Goal: Task Accomplishment & Management: Manage account settings

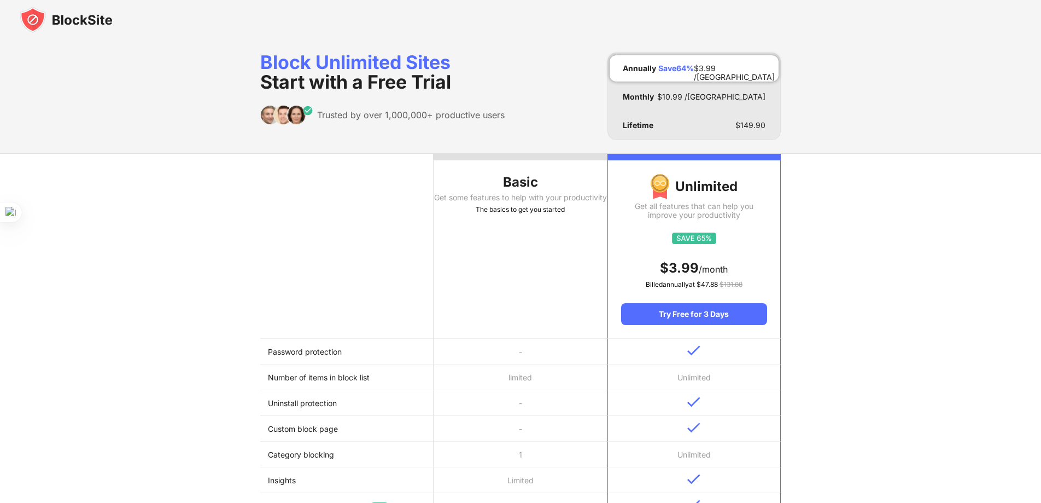
click at [59, 22] on img at bounding box center [66, 20] width 93 height 26
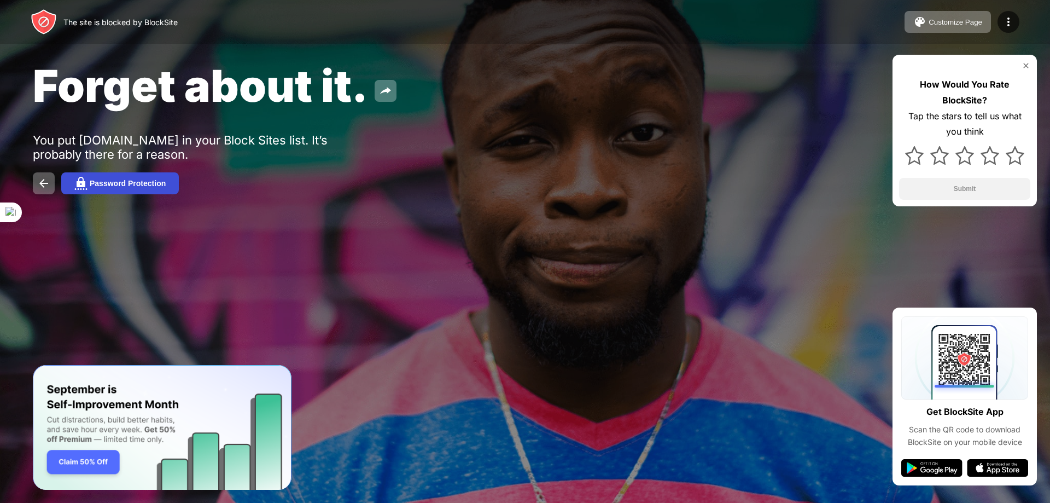
click at [127, 186] on div "Password Protection" at bounding box center [128, 183] width 76 height 9
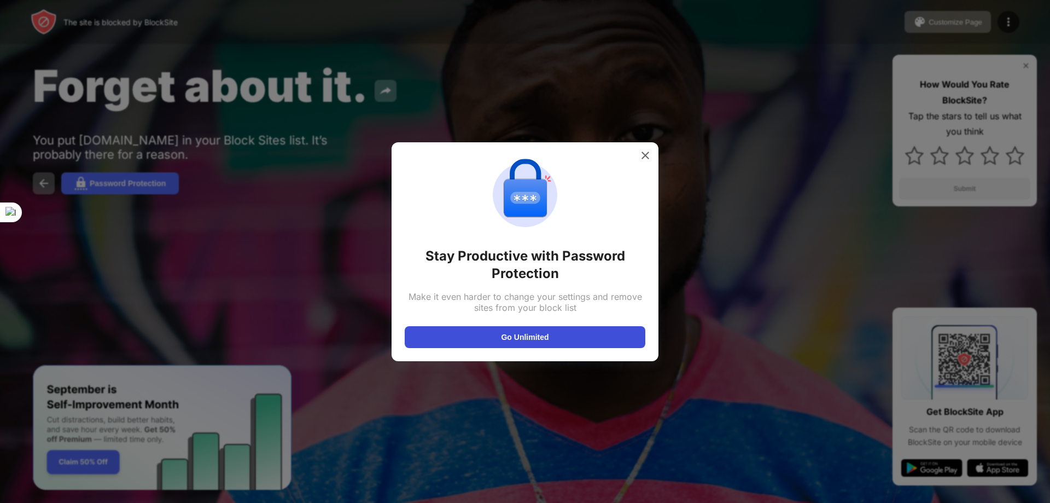
click at [541, 342] on button "Go Unlimited" at bounding box center [525, 337] width 241 height 22
click at [645, 157] on img at bounding box center [645, 155] width 11 height 11
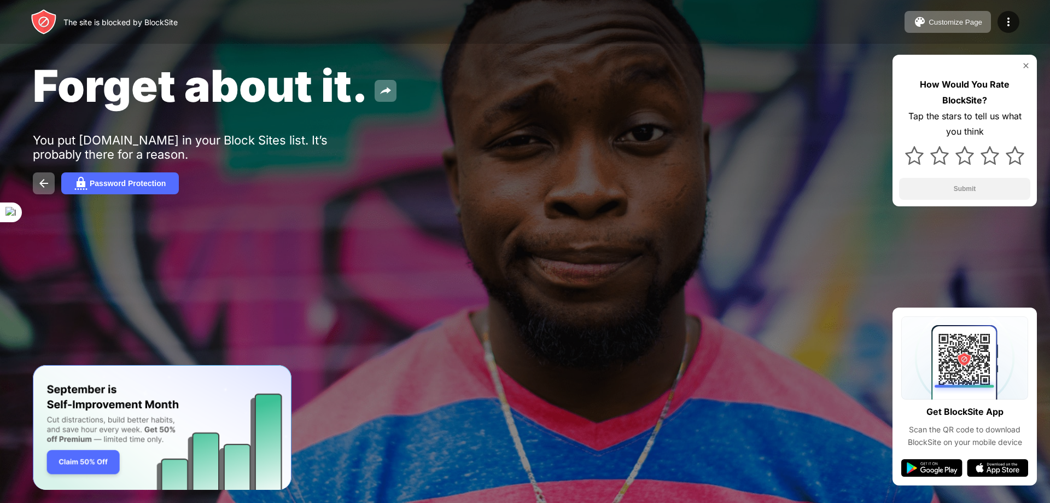
click at [1006, 17] on img at bounding box center [1008, 21] width 13 height 13
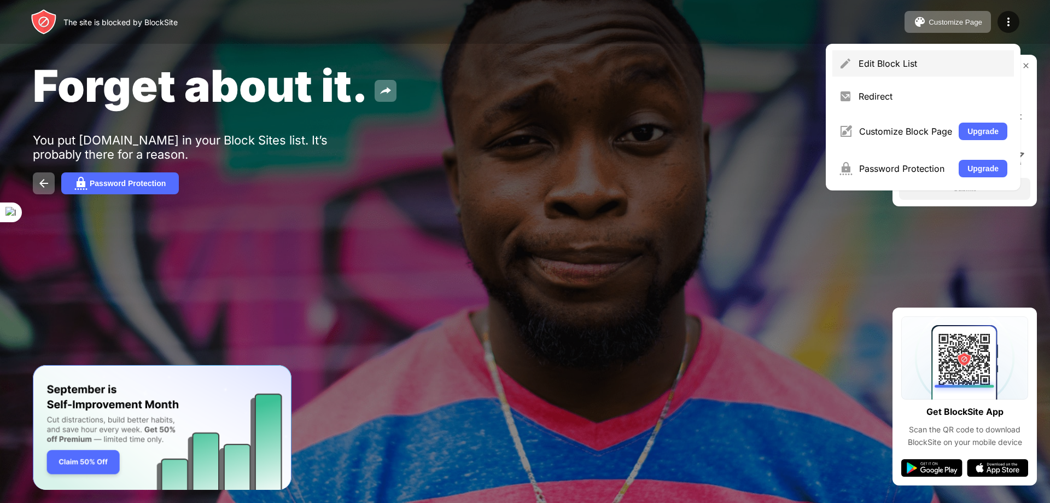
click at [905, 66] on div "Edit Block List" at bounding box center [932, 63] width 149 height 11
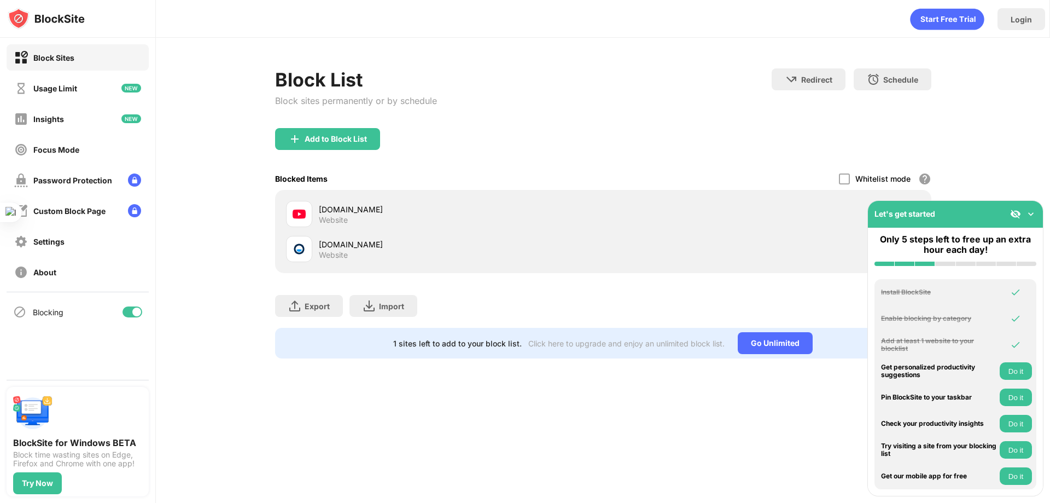
click at [1031, 213] on img at bounding box center [1030, 213] width 11 height 11
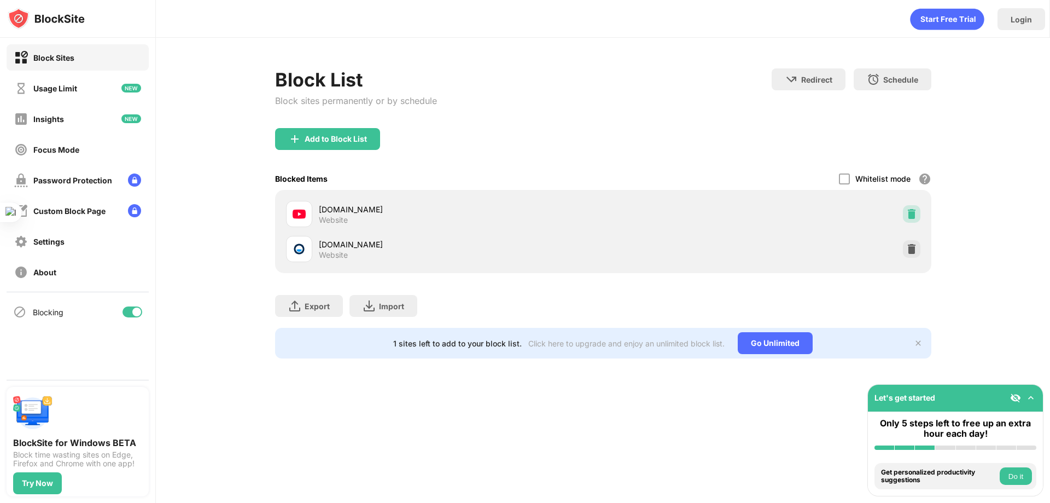
click at [916, 220] on div at bounding box center [911, 213] width 17 height 17
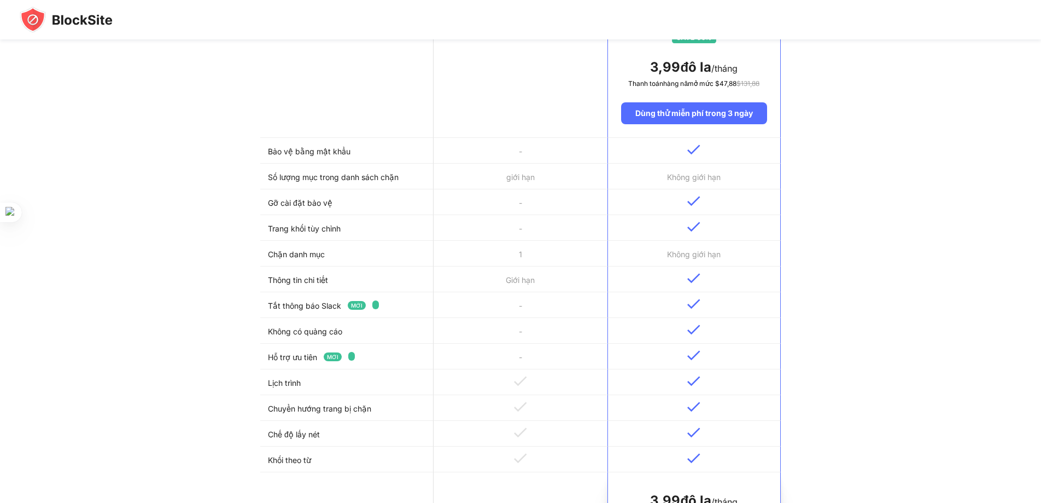
scroll to position [164, 0]
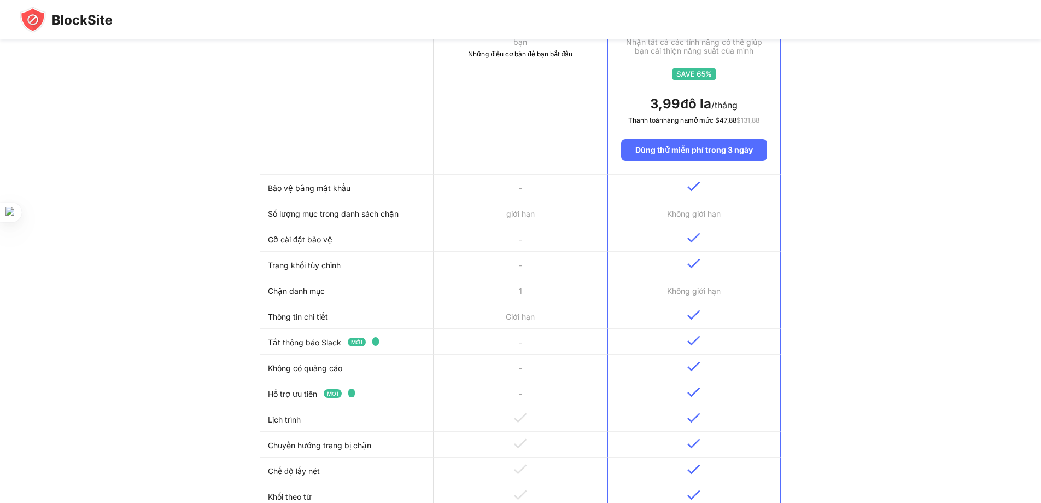
click at [320, 192] on font "Bảo vệ bằng mật khẩu" at bounding box center [309, 187] width 83 height 9
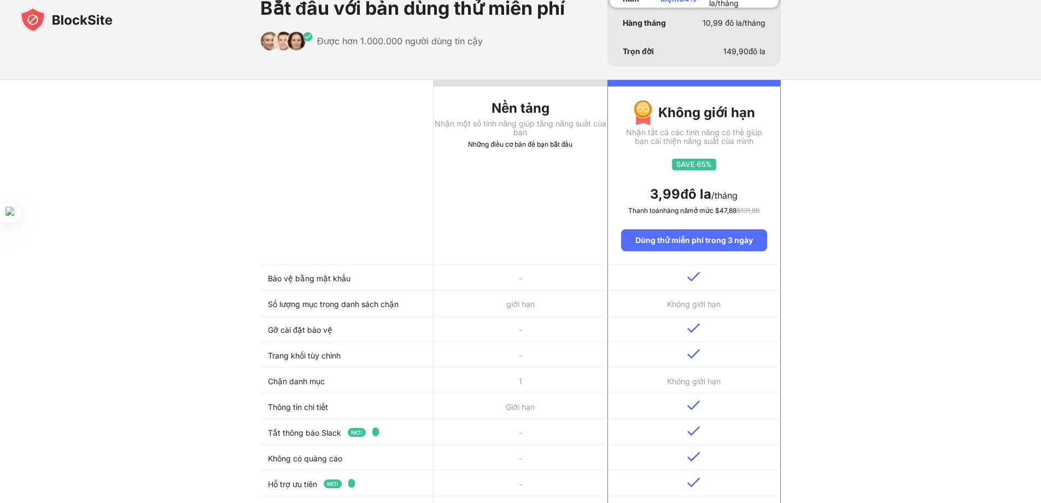
scroll to position [0, 0]
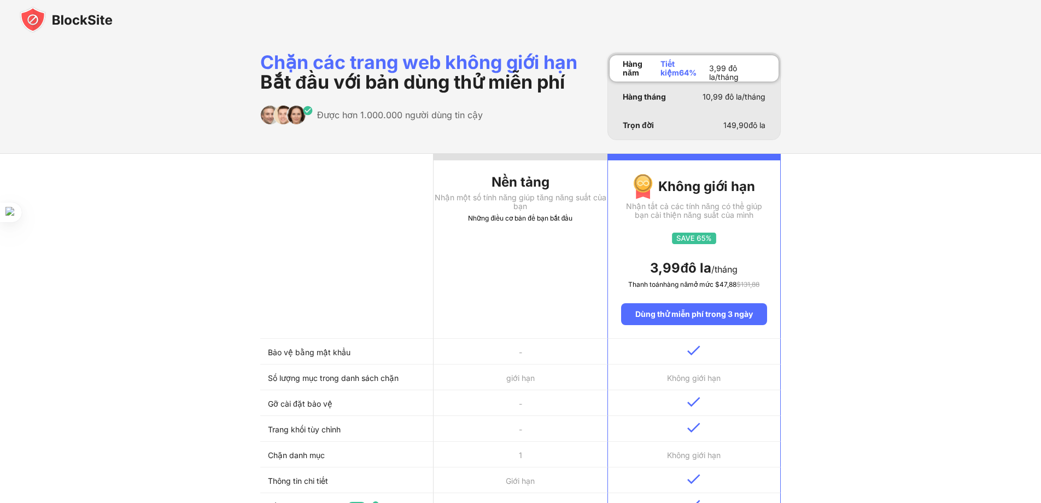
click at [33, 21] on img at bounding box center [66, 20] width 93 height 26
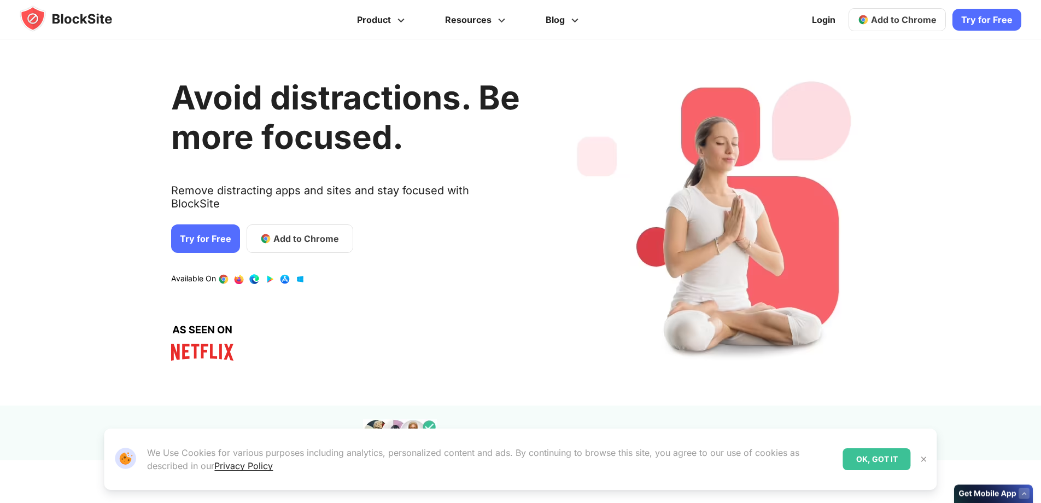
click at [237, 273] on div "Avoid distractions. Be more focused. Remove distracting apps and sites and stay…" at bounding box center [345, 217] width 349 height 322
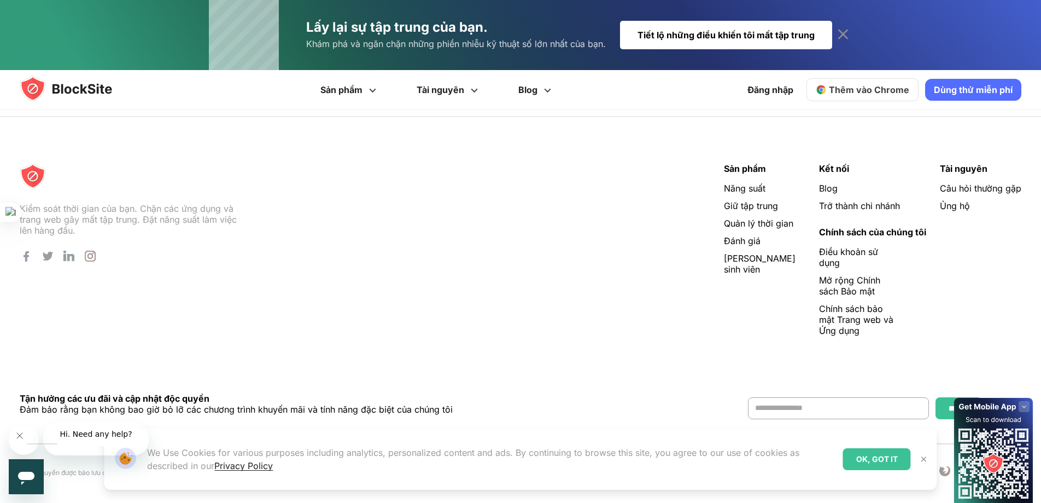
scroll to position [2901, 0]
